Goal: Task Accomplishment & Management: Manage account settings

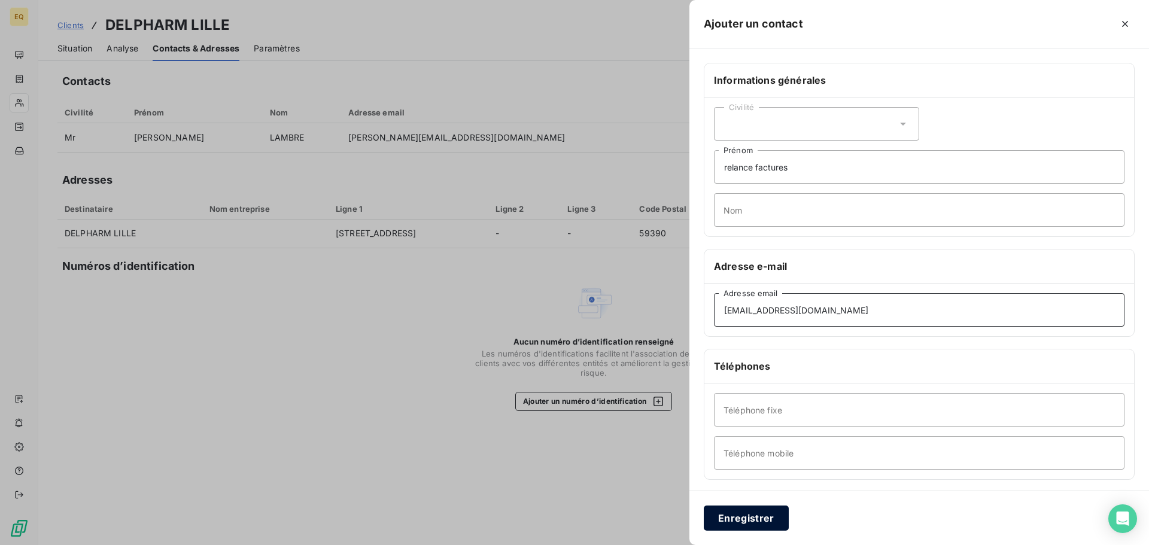
type input "[EMAIL_ADDRESS][DOMAIN_NAME]"
click at [741, 519] on button "Enregistrer" at bounding box center [746, 518] width 85 height 25
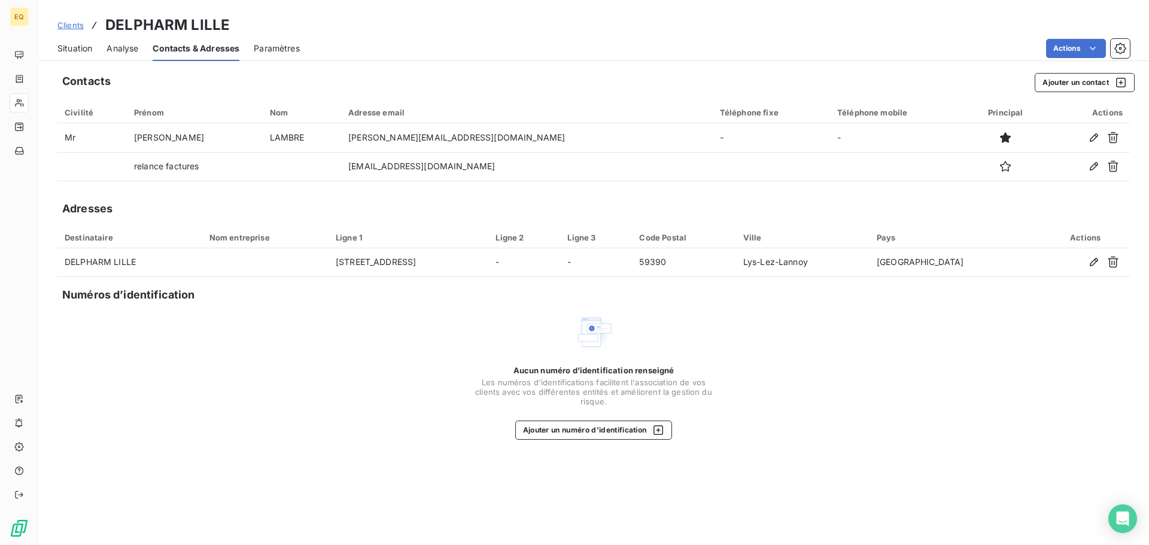
click at [70, 25] on span "Clients" at bounding box center [70, 25] width 26 height 10
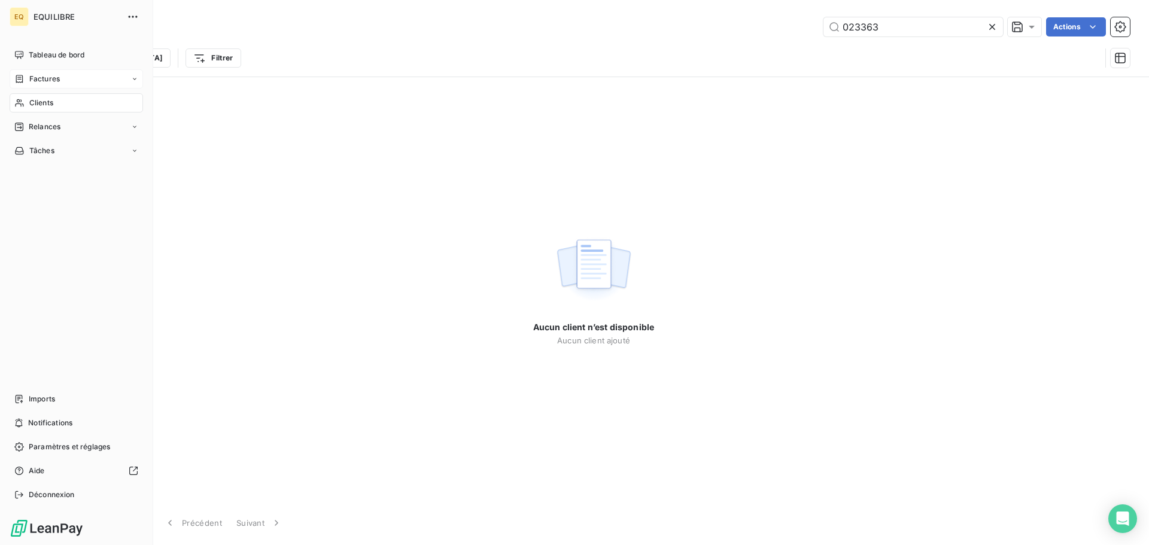
click at [57, 77] on span "Factures" at bounding box center [44, 79] width 31 height 11
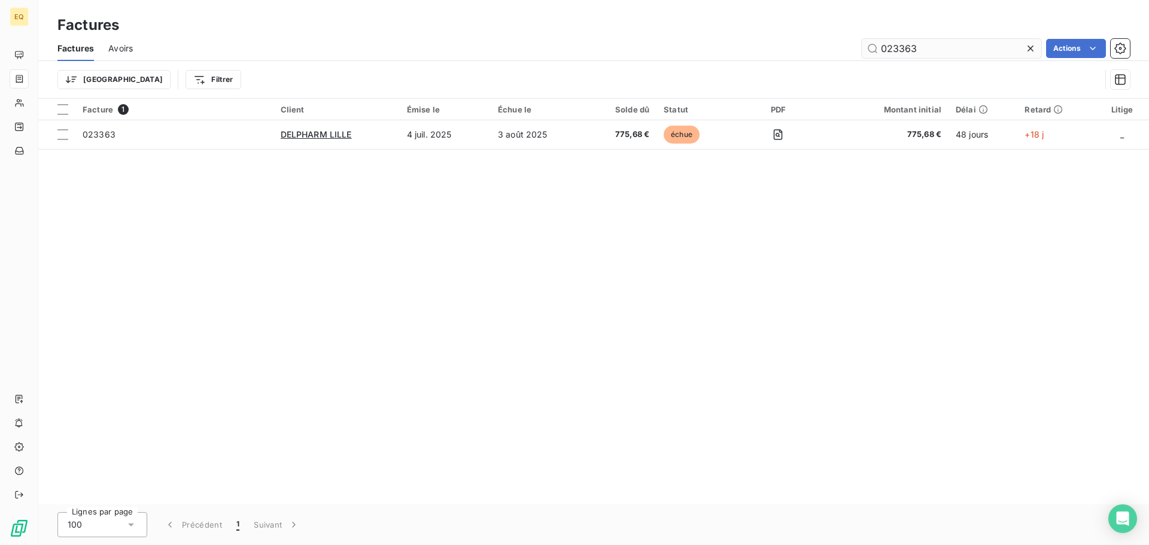
drag, startPoint x: 931, startPoint y: 52, endPoint x: 875, endPoint y: 45, distance: 56.6
click at [875, 45] on input "023363" at bounding box center [952, 48] width 180 height 19
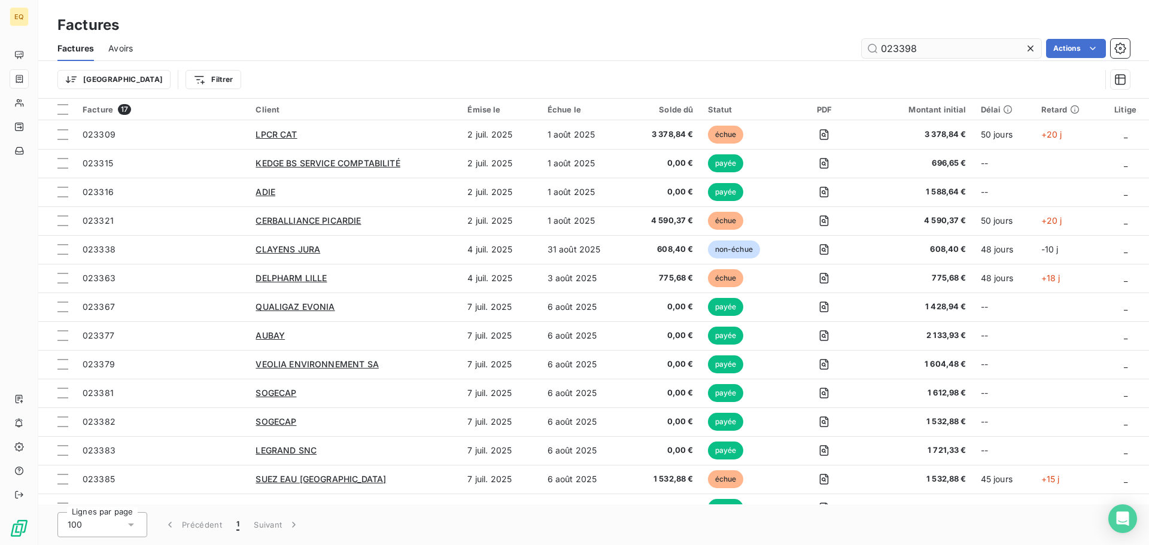
type input "023398"
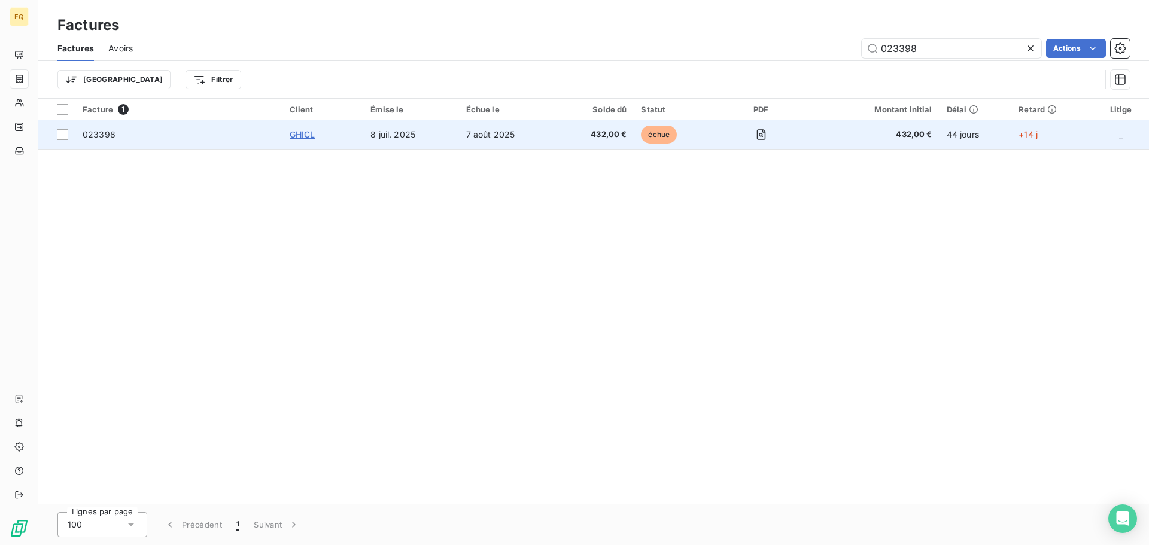
click at [306, 132] on span "GHICL" at bounding box center [303, 134] width 26 height 10
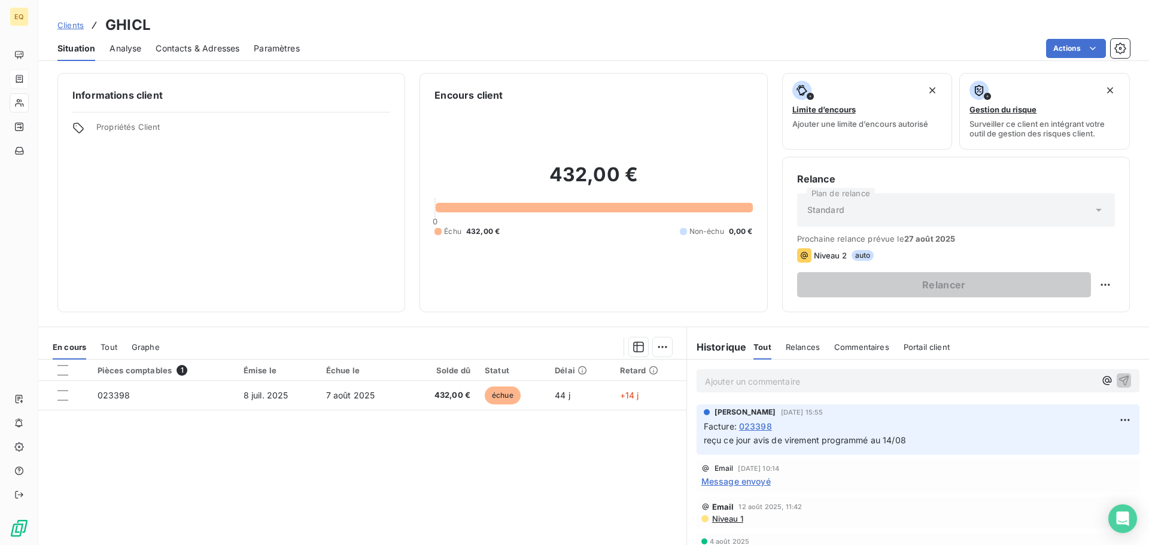
click at [72, 25] on span "Clients" at bounding box center [70, 25] width 26 height 10
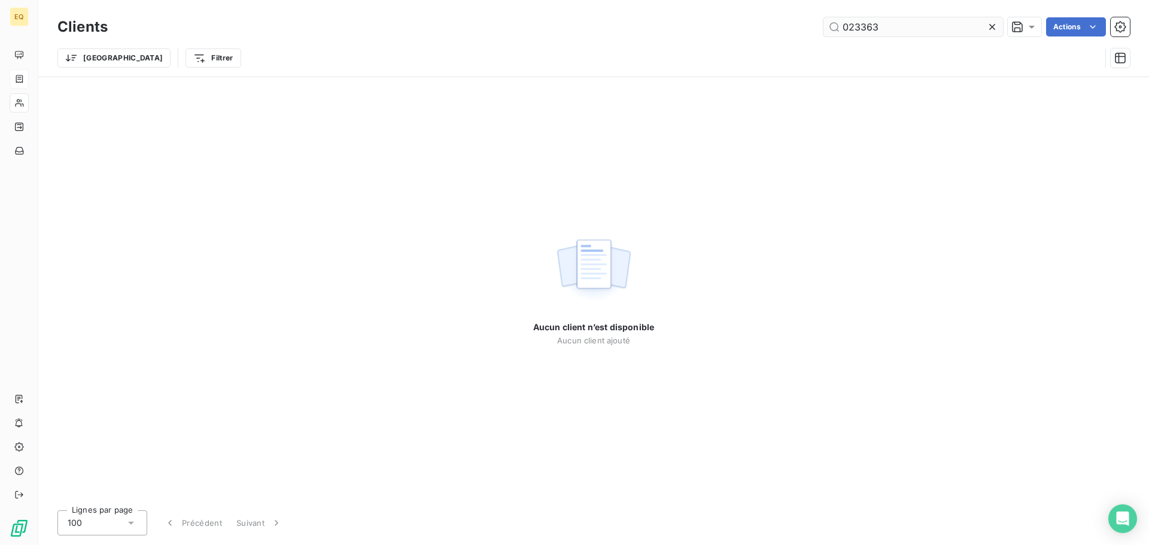
drag, startPoint x: 885, startPoint y: 28, endPoint x: 835, endPoint y: 25, distance: 50.4
click at [835, 25] on input "023363" at bounding box center [914, 26] width 180 height 19
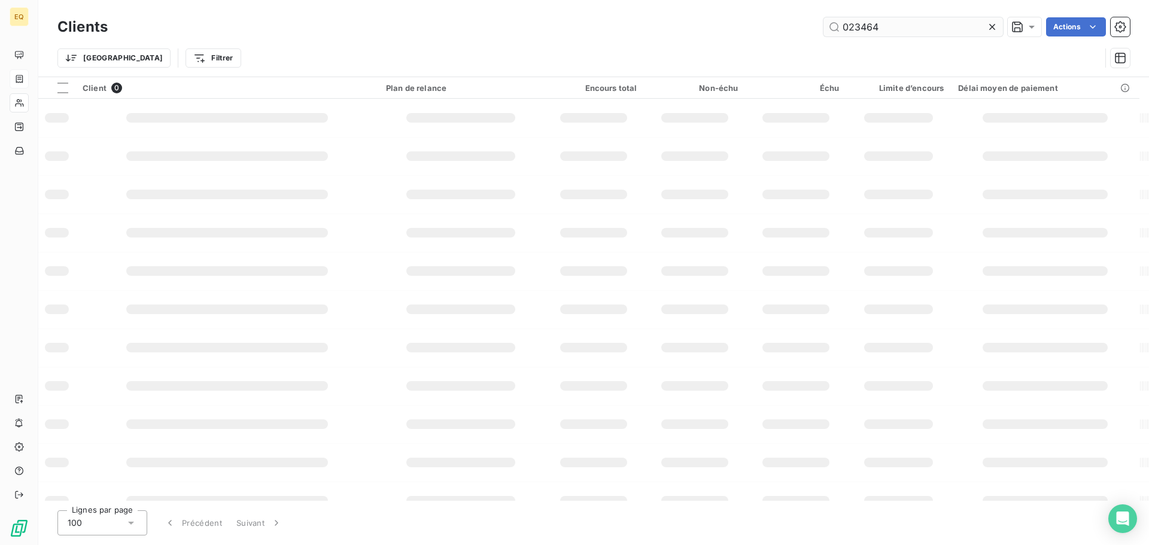
type input "023464"
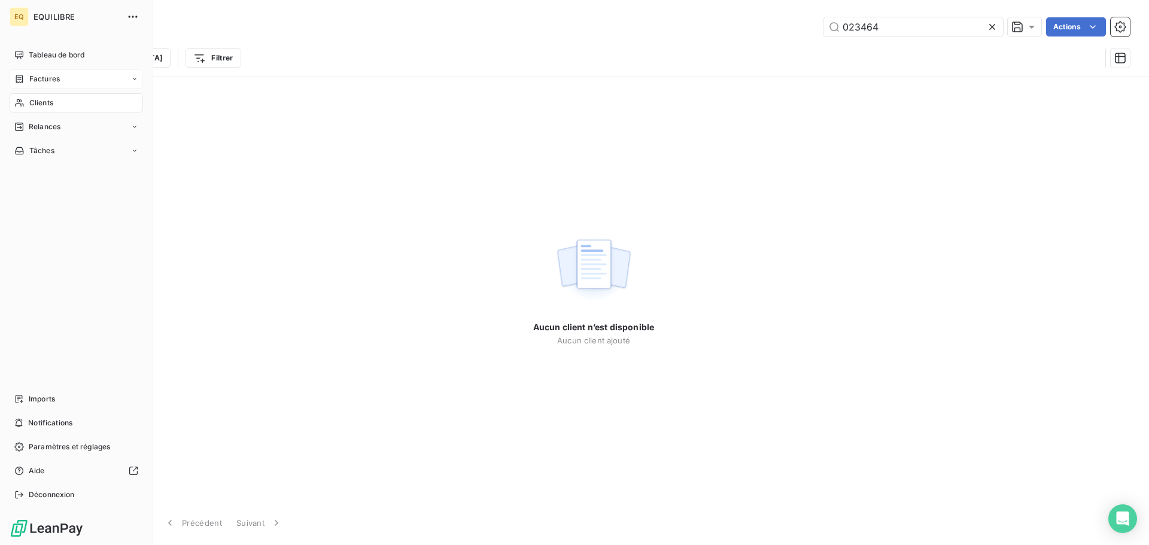
click at [48, 78] on span "Factures" at bounding box center [44, 79] width 31 height 11
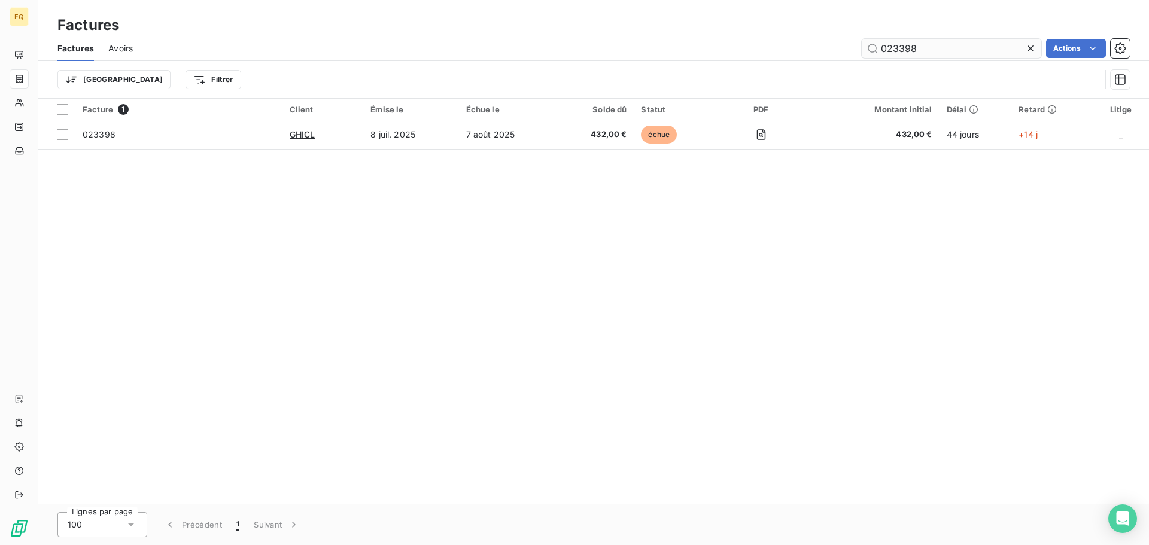
drag, startPoint x: 910, startPoint y: 47, endPoint x: 880, endPoint y: 47, distance: 30.5
click at [880, 47] on input "023398" at bounding box center [952, 48] width 180 height 19
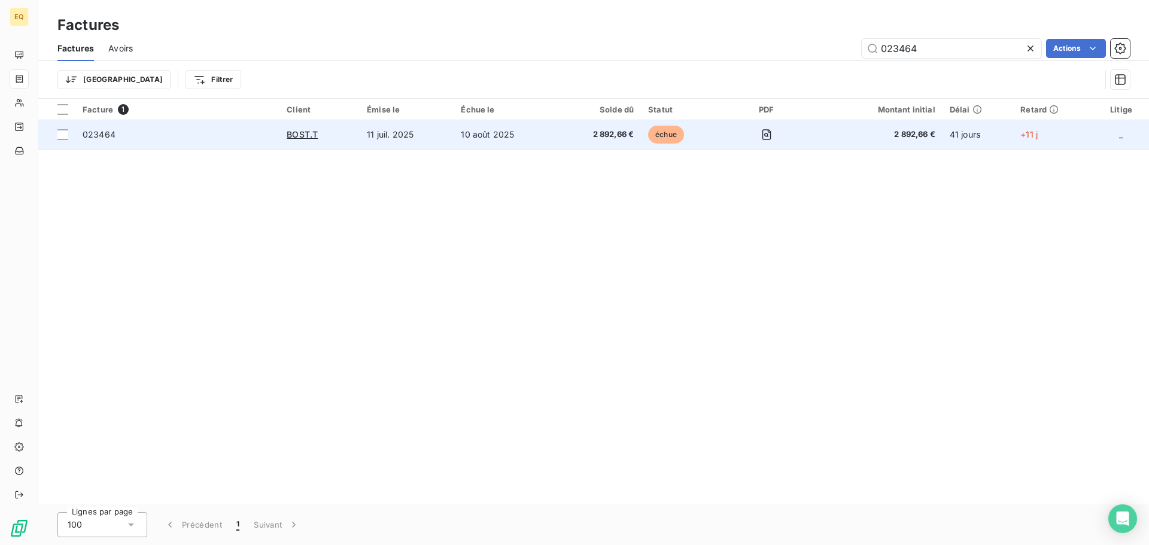
type input "023464"
click at [384, 137] on td "11 juil. 2025" at bounding box center [407, 134] width 94 height 29
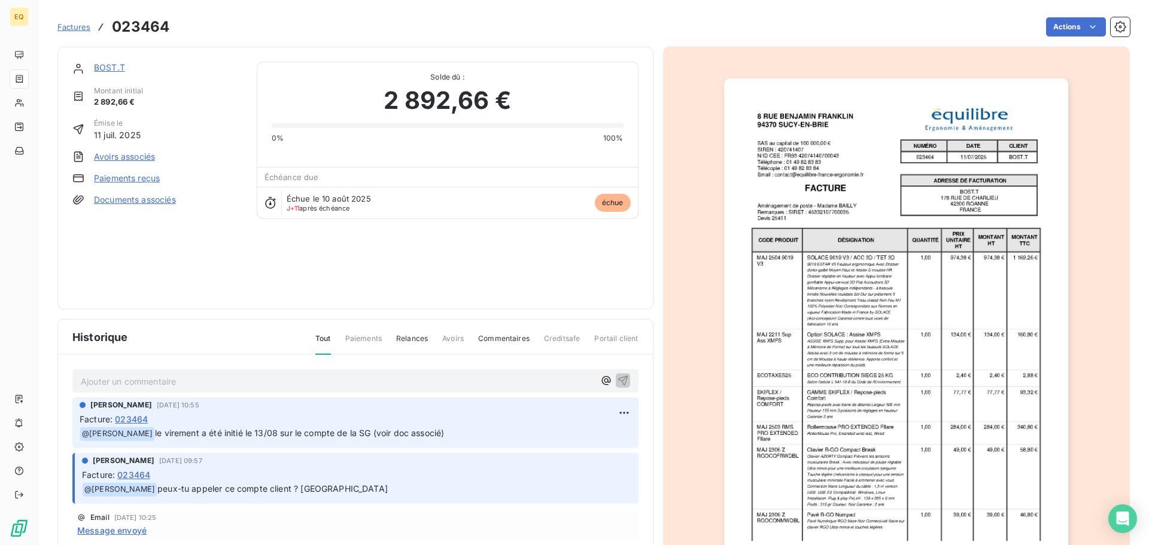
click at [69, 25] on span "Factures" at bounding box center [73, 27] width 33 height 10
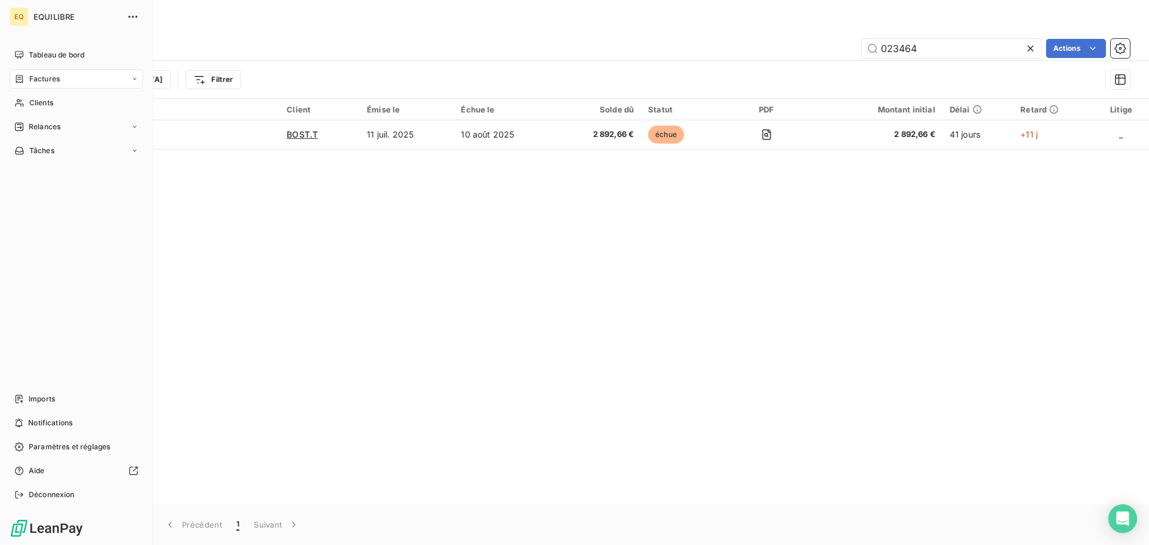
click at [44, 74] on span "Factures" at bounding box center [44, 79] width 31 height 11
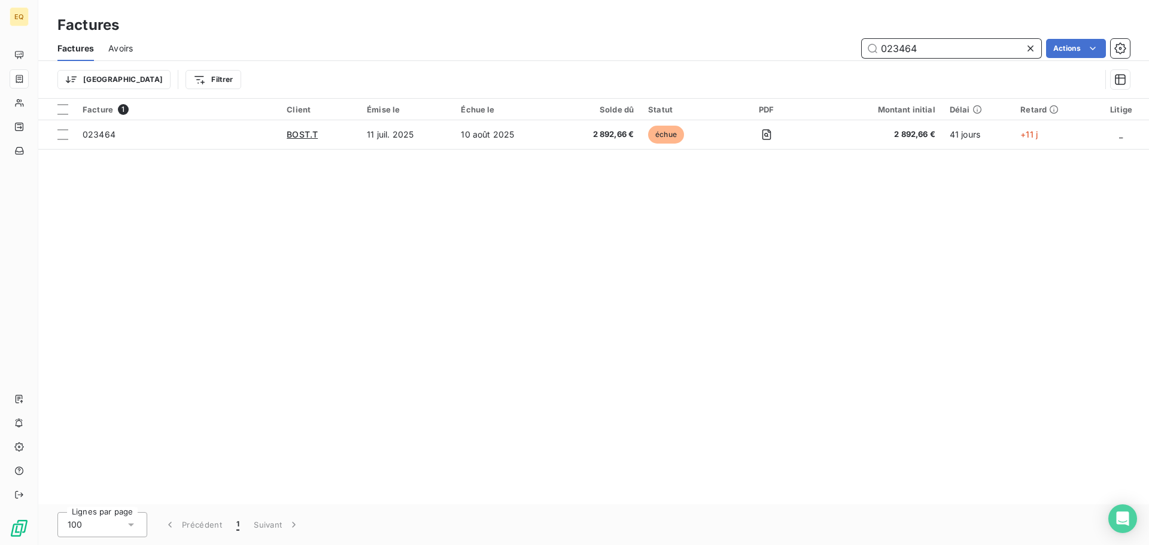
drag, startPoint x: 924, startPoint y: 49, endPoint x: 868, endPoint y: 51, distance: 56.3
click at [873, 51] on input "023464" at bounding box center [952, 48] width 180 height 19
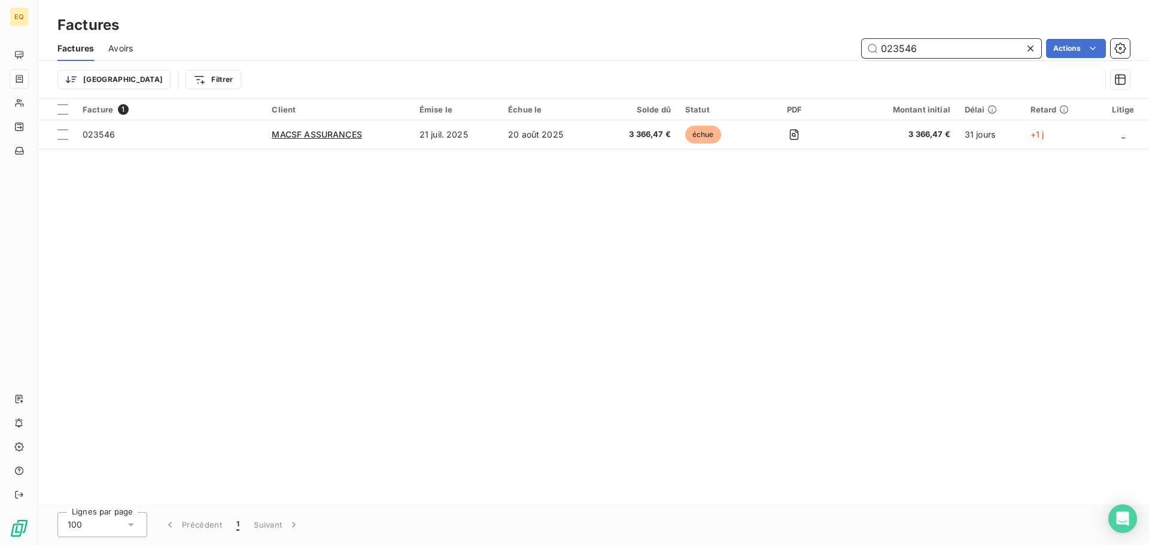
type input "023546"
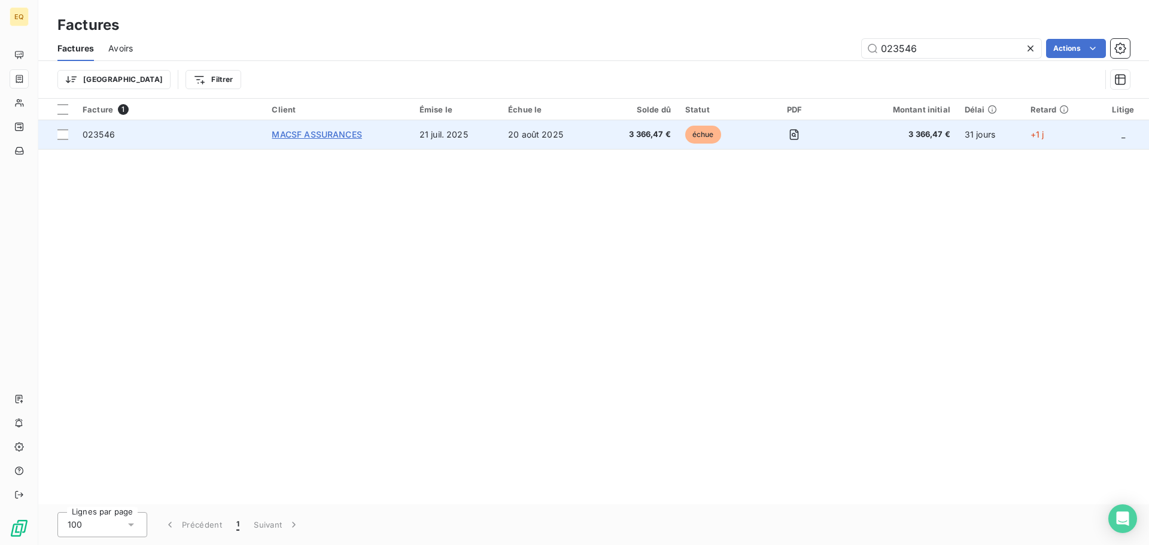
click at [311, 133] on span "MACSF ASSURANCES" at bounding box center [317, 134] width 90 height 10
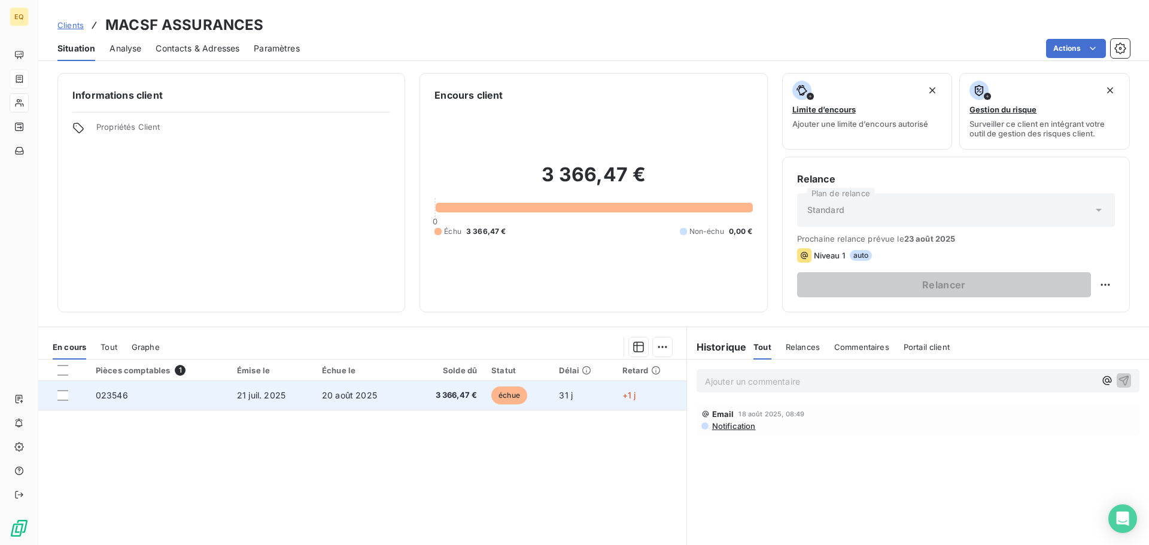
click at [354, 391] on span "20 août 2025" at bounding box center [349, 395] width 55 height 10
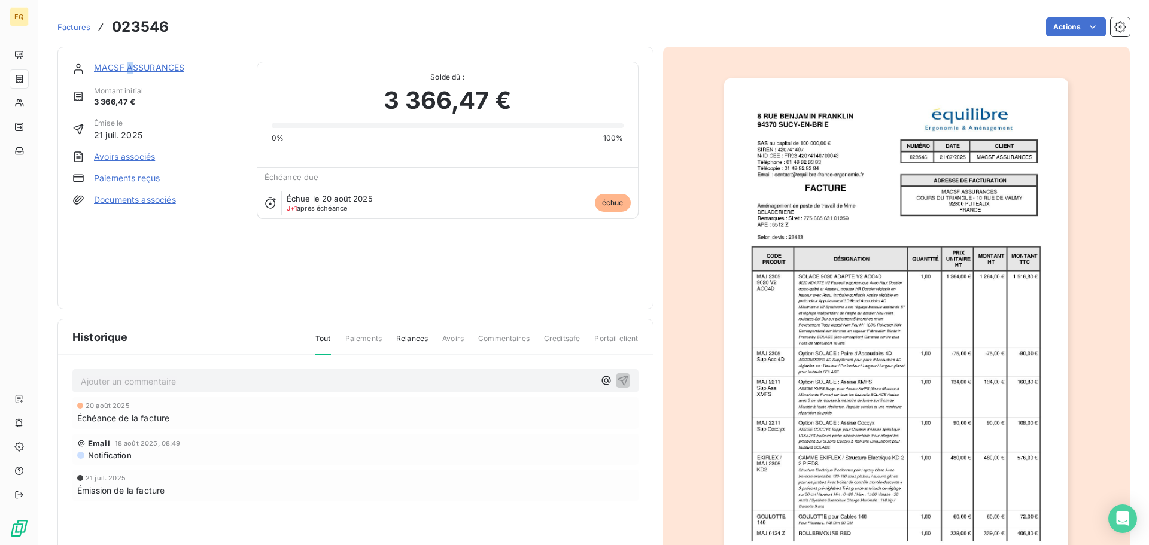
click at [130, 69] on link "MACSF ASSURANCES" at bounding box center [139, 67] width 90 height 10
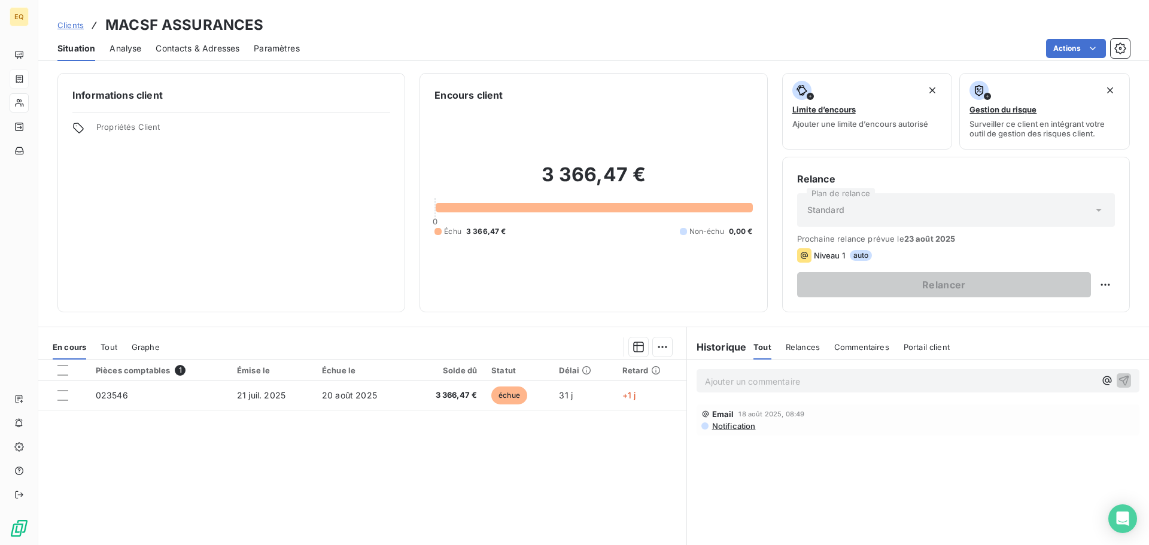
click at [192, 48] on span "Contacts & Adresses" at bounding box center [198, 48] width 84 height 12
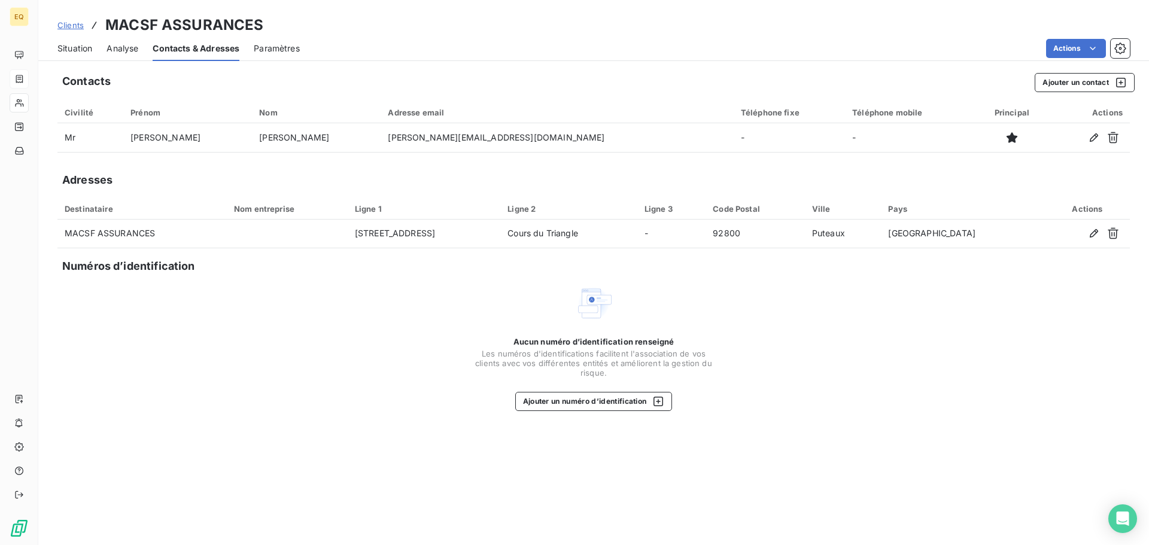
click at [65, 23] on span "Clients" at bounding box center [70, 25] width 26 height 10
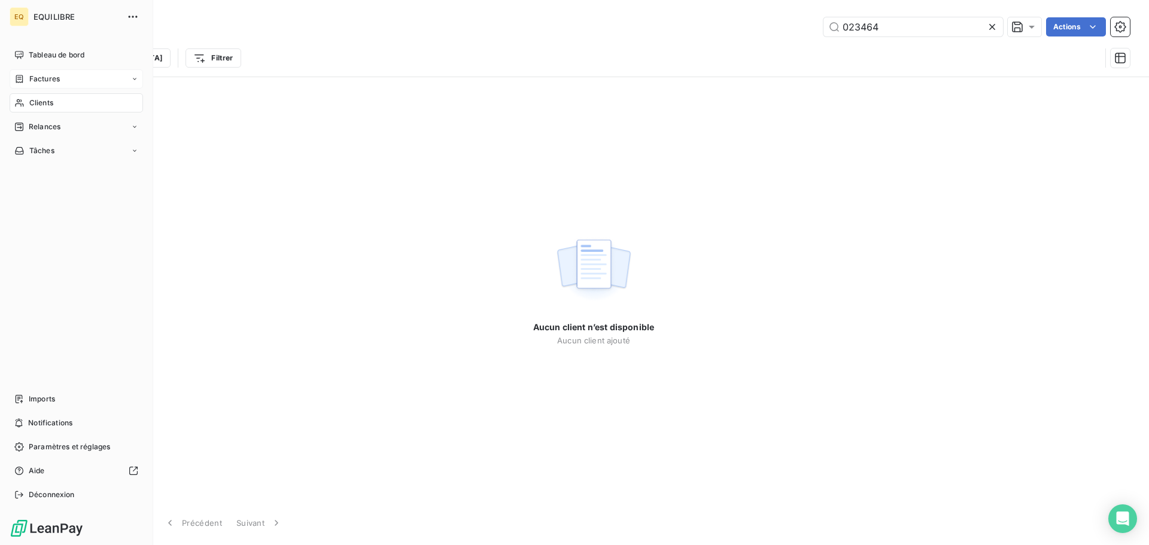
click at [37, 77] on span "Factures" at bounding box center [44, 79] width 31 height 11
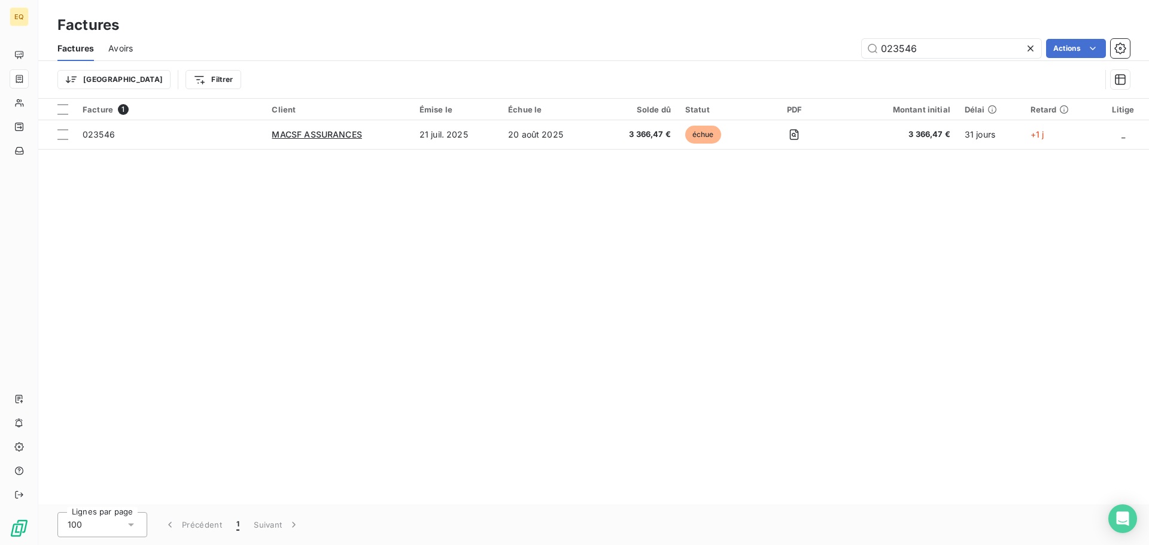
drag, startPoint x: 930, startPoint y: 50, endPoint x: 854, endPoint y: 48, distance: 76.0
click at [854, 48] on div "023546 Actions" at bounding box center [638, 48] width 983 height 19
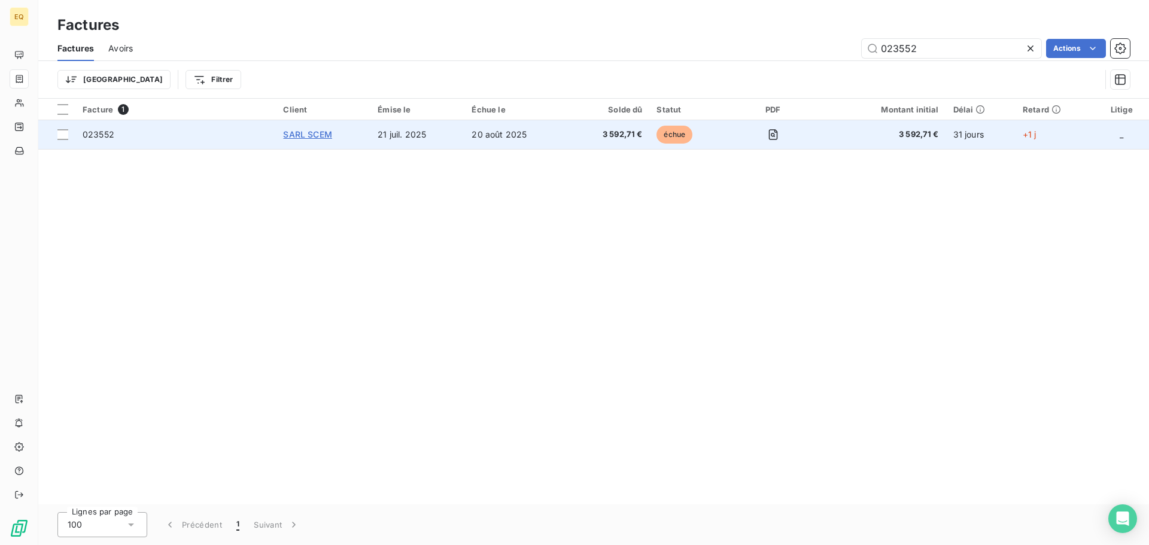
type input "023552"
click at [298, 130] on span "SARL SCEM" at bounding box center [307, 134] width 48 height 10
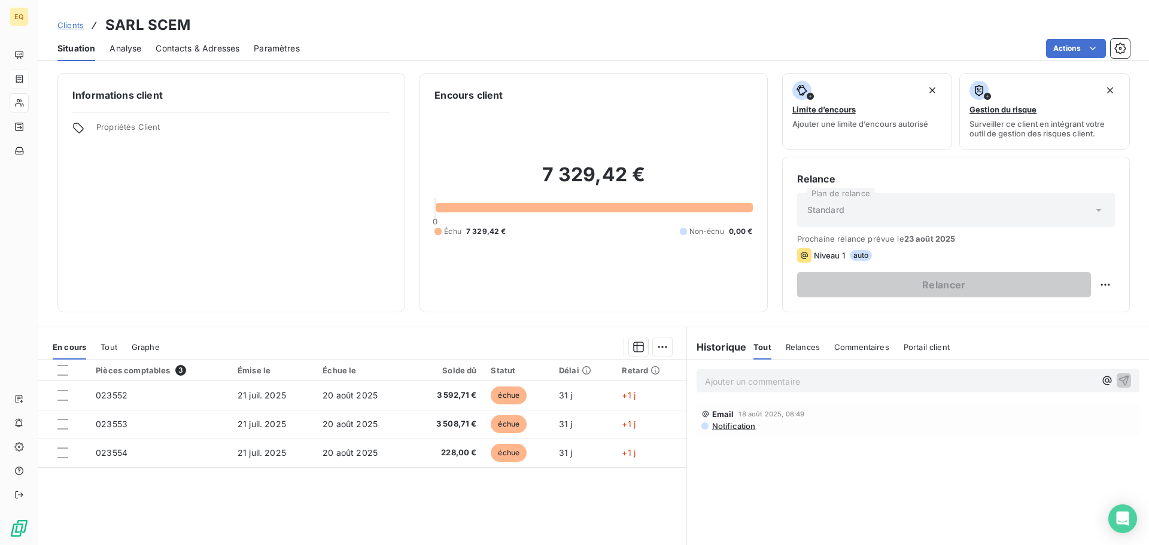
click at [737, 382] on p "Ajouter un commentaire ﻿" at bounding box center [900, 381] width 390 height 15
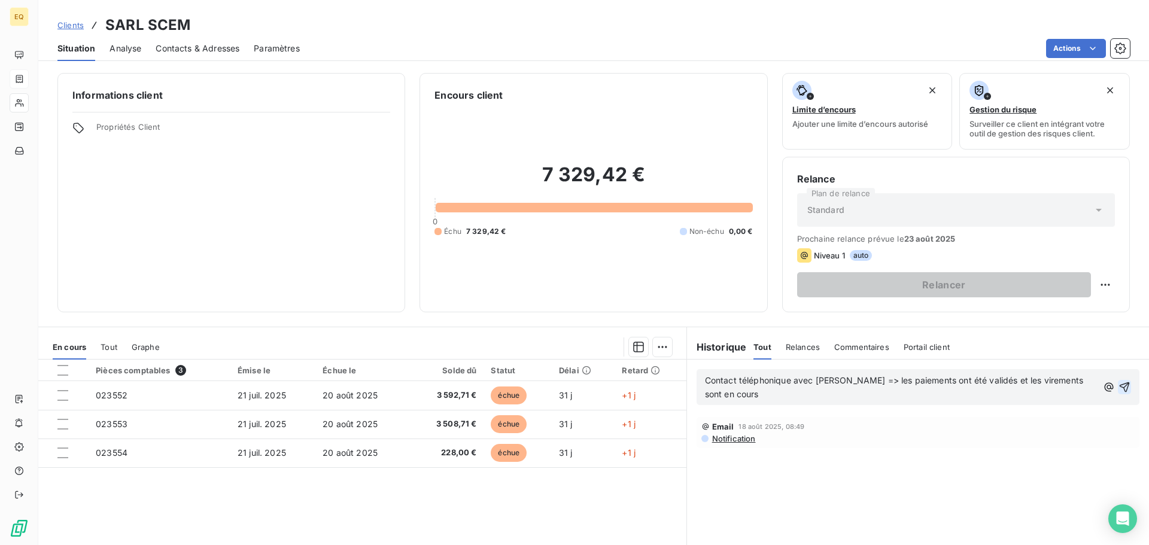
click at [1119, 381] on icon "button" at bounding box center [1125, 387] width 12 height 12
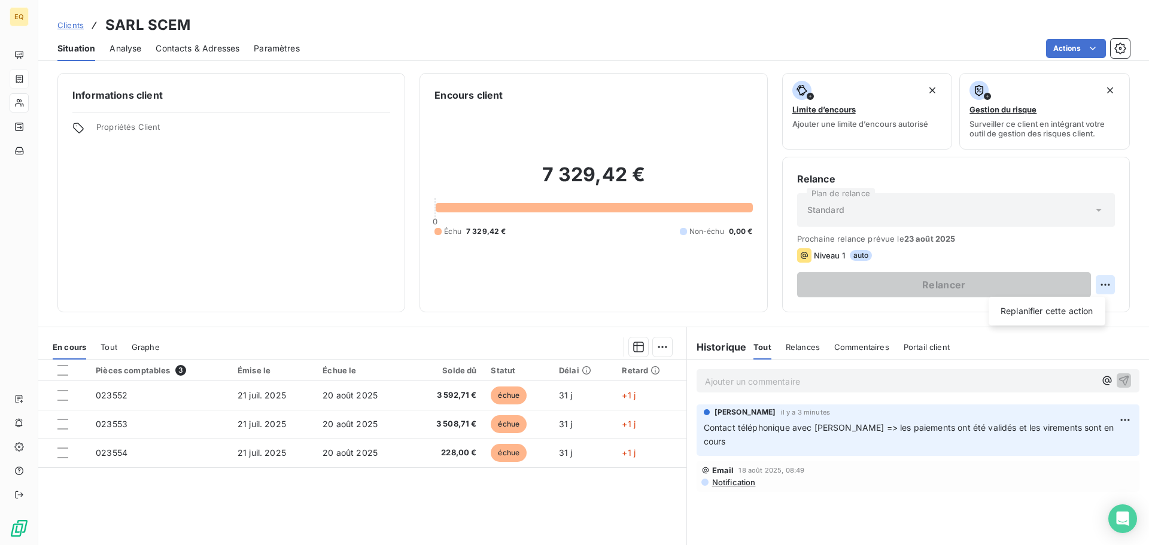
click at [1098, 284] on html "EQ Clients SARL SCEM Situation Analyse Contacts & Adresses Paramètres Actions I…" at bounding box center [574, 272] width 1149 height 545
click at [1052, 309] on div "Replanifier cette action" at bounding box center [1047, 311] width 107 height 19
select select "7"
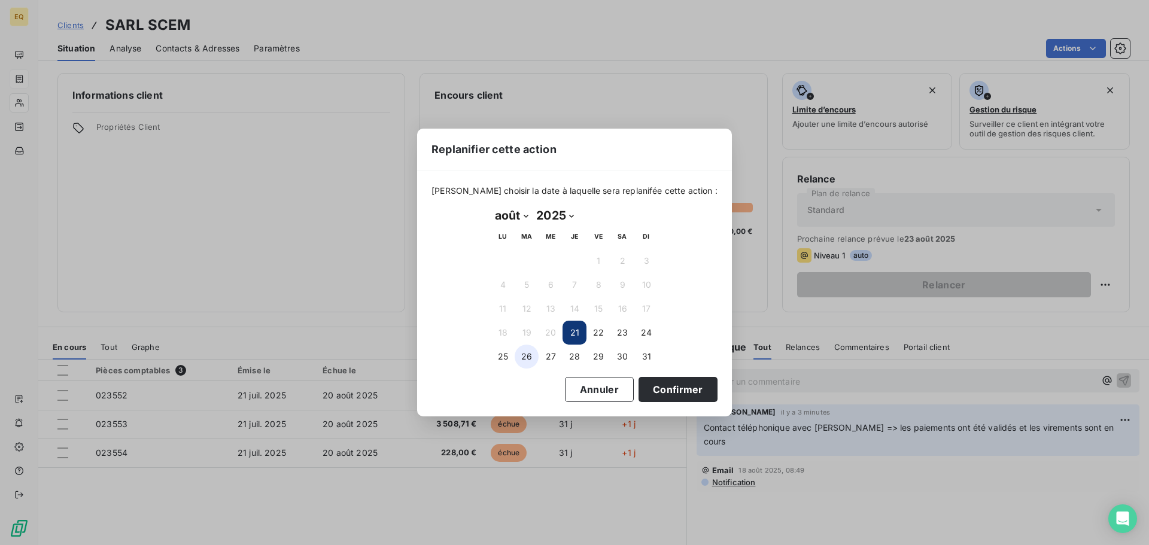
click at [526, 354] on button "26" at bounding box center [527, 357] width 24 height 24
click at [661, 391] on button "Confirmer" at bounding box center [678, 389] width 79 height 25
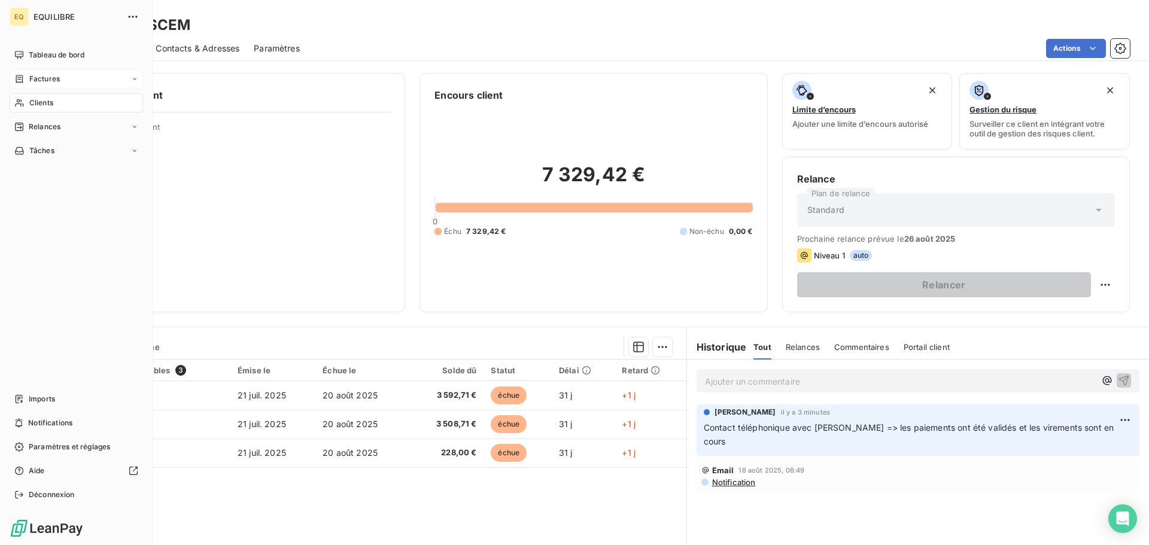
click at [51, 76] on span "Factures" at bounding box center [44, 79] width 31 height 11
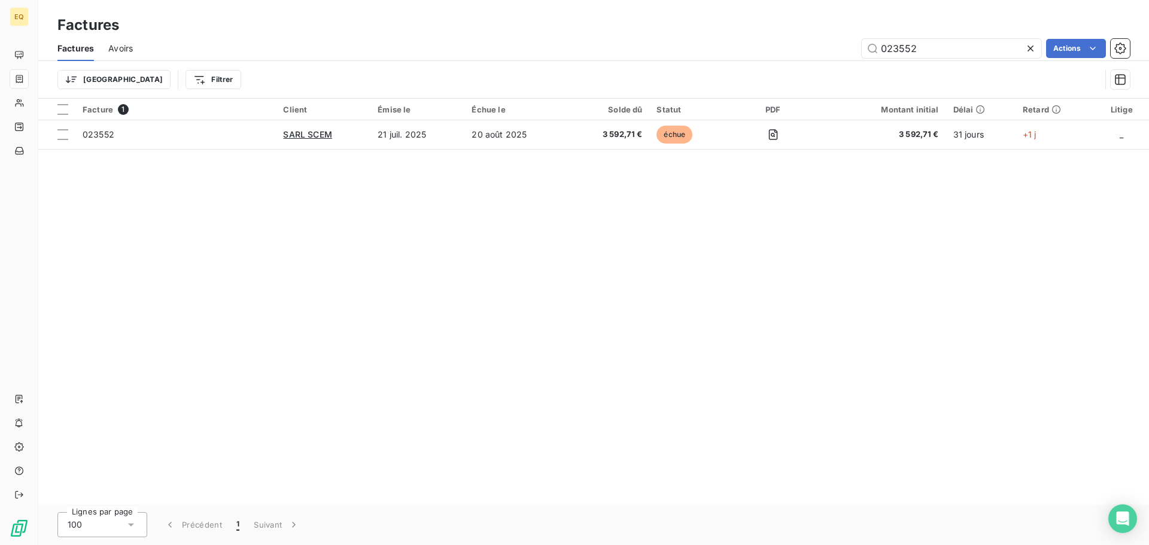
drag, startPoint x: 931, startPoint y: 50, endPoint x: 854, endPoint y: 45, distance: 76.8
click at [854, 45] on div "023552 Actions" at bounding box center [638, 48] width 983 height 19
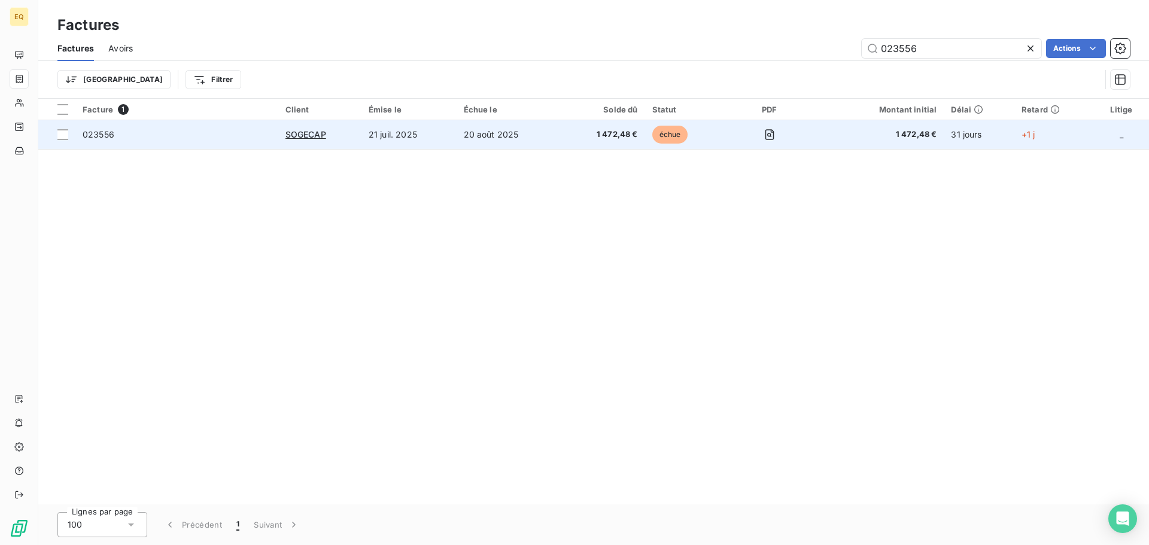
type input "023556"
click at [399, 135] on td "21 juil. 2025" at bounding box center [408, 134] width 95 height 29
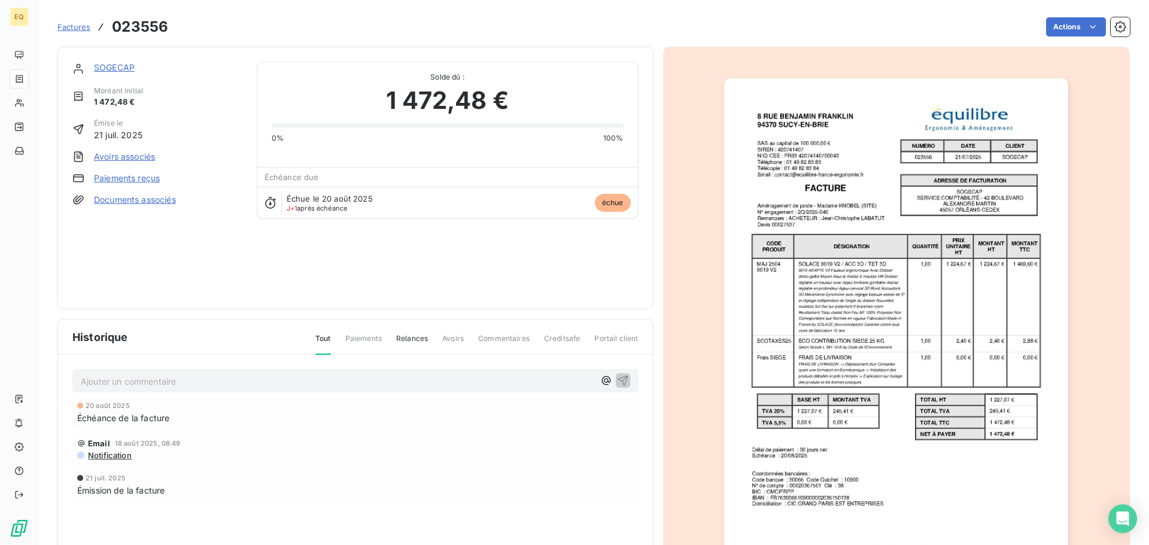
click at [117, 65] on link "SOGECAP" at bounding box center [114, 67] width 41 height 10
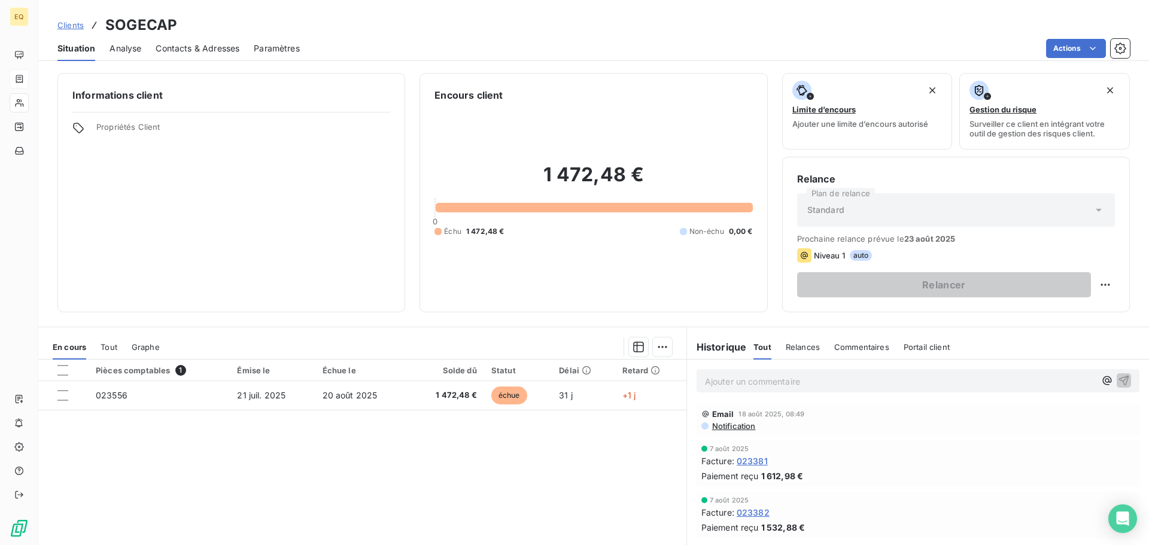
click at [210, 45] on span "Contacts & Adresses" at bounding box center [198, 48] width 84 height 12
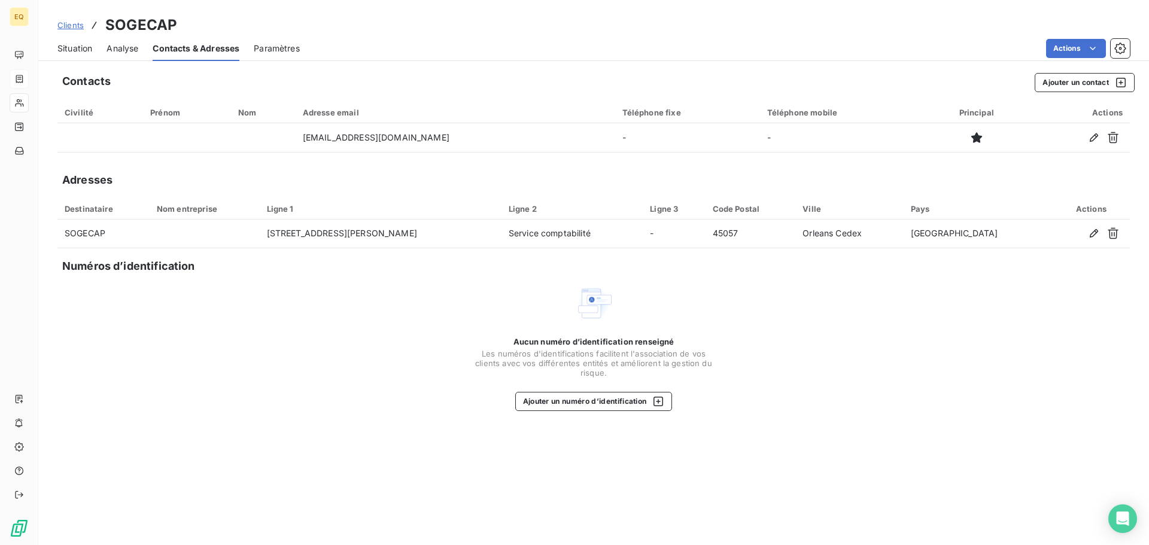
click at [69, 25] on span "Clients" at bounding box center [70, 25] width 26 height 10
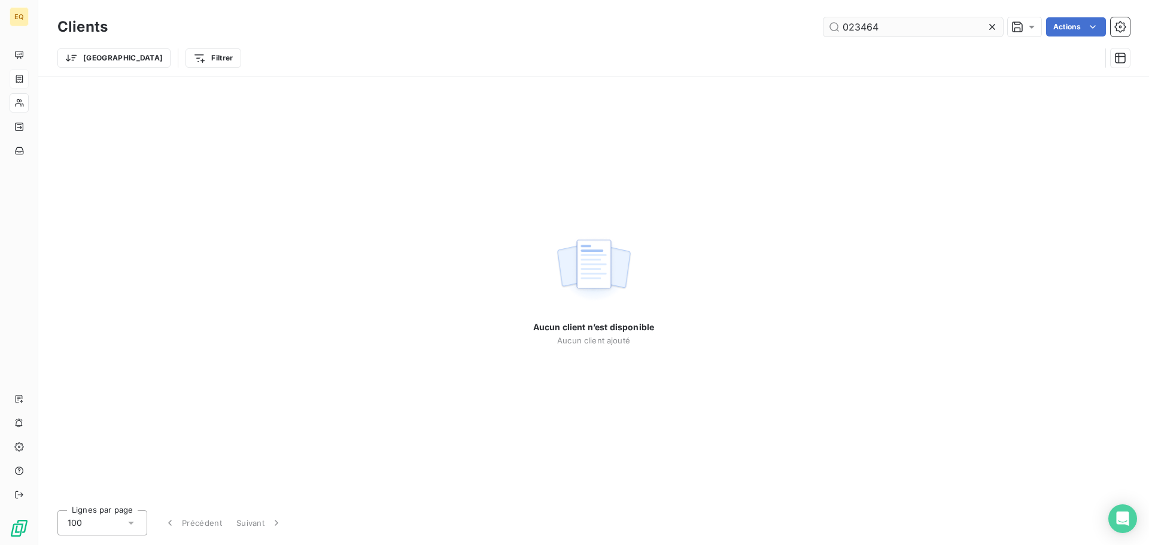
drag, startPoint x: 864, startPoint y: 26, endPoint x: 842, endPoint y: 26, distance: 22.1
click at [842, 26] on input "023464" at bounding box center [914, 26] width 180 height 19
type input "023385"
